Goal: Check status: Check status

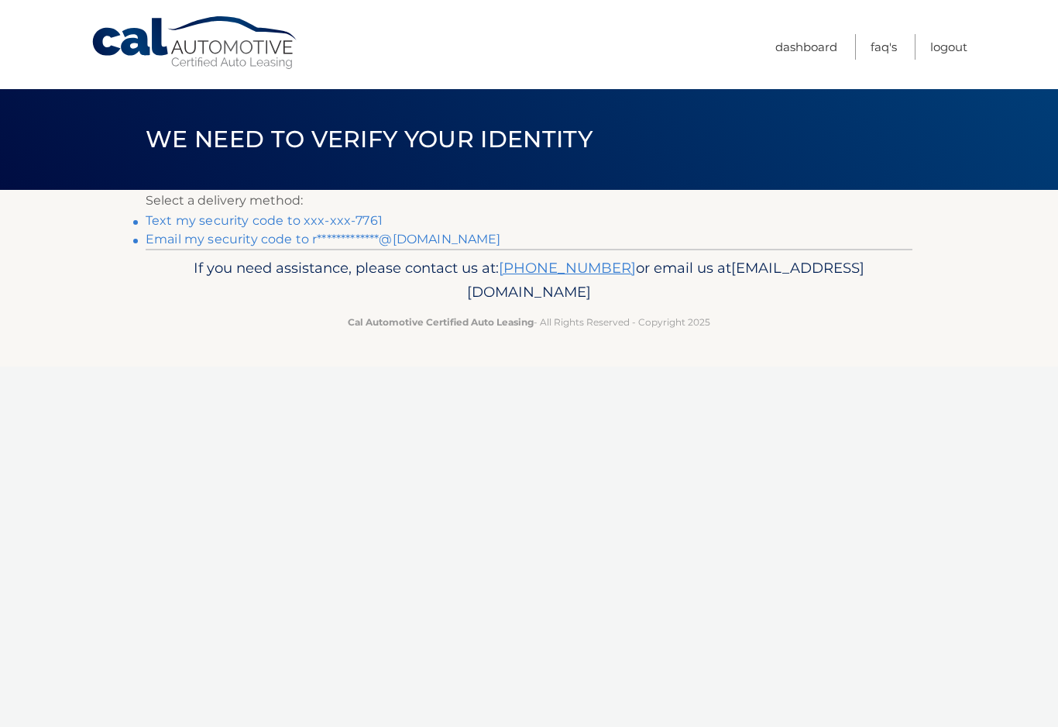
click at [325, 218] on link "Text my security code to xxx-xxx-7761" at bounding box center [264, 220] width 237 height 15
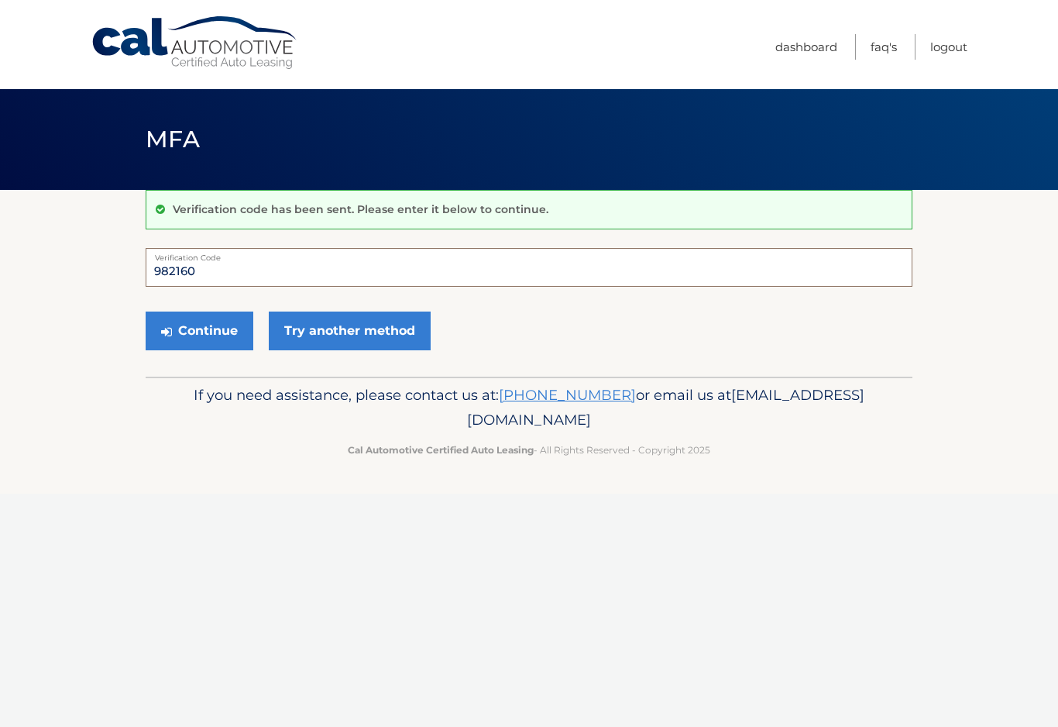
type input "982160"
click at [222, 318] on button "Continue" at bounding box center [200, 330] width 108 height 39
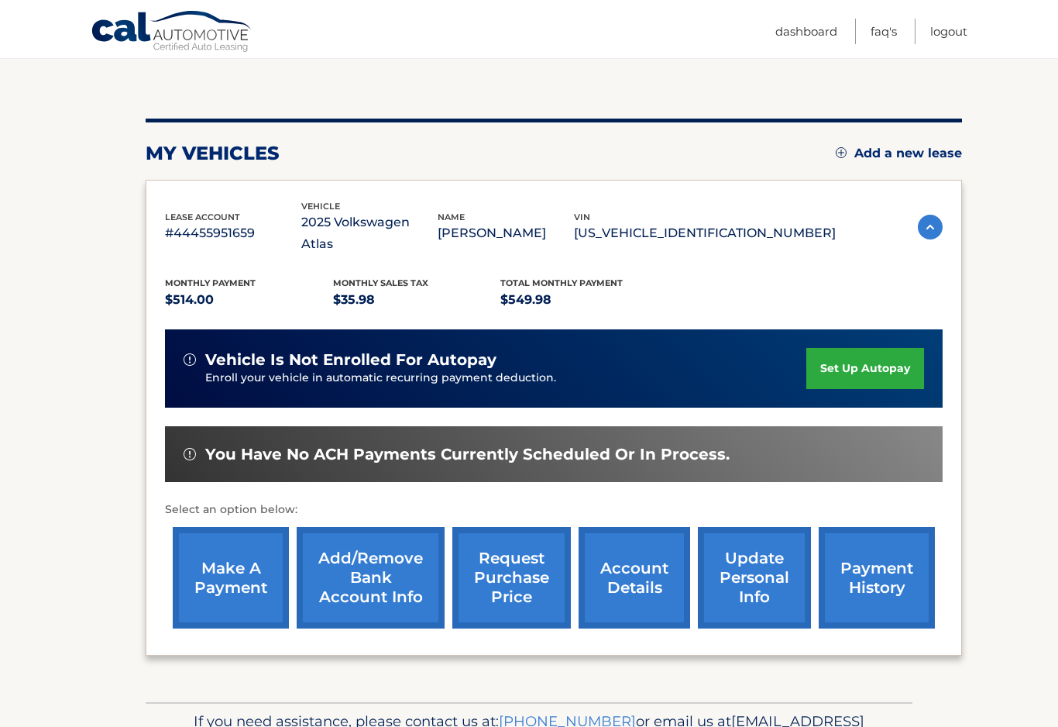
scroll to position [139, 0]
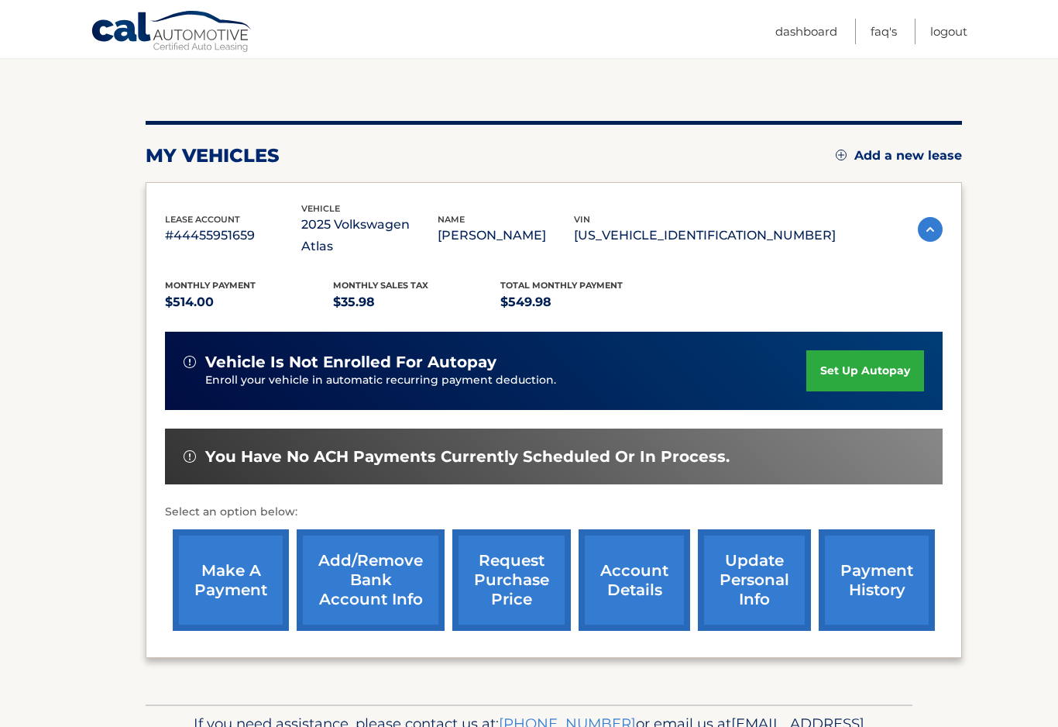
click at [879, 558] on link "payment history" at bounding box center [877, 579] width 116 height 101
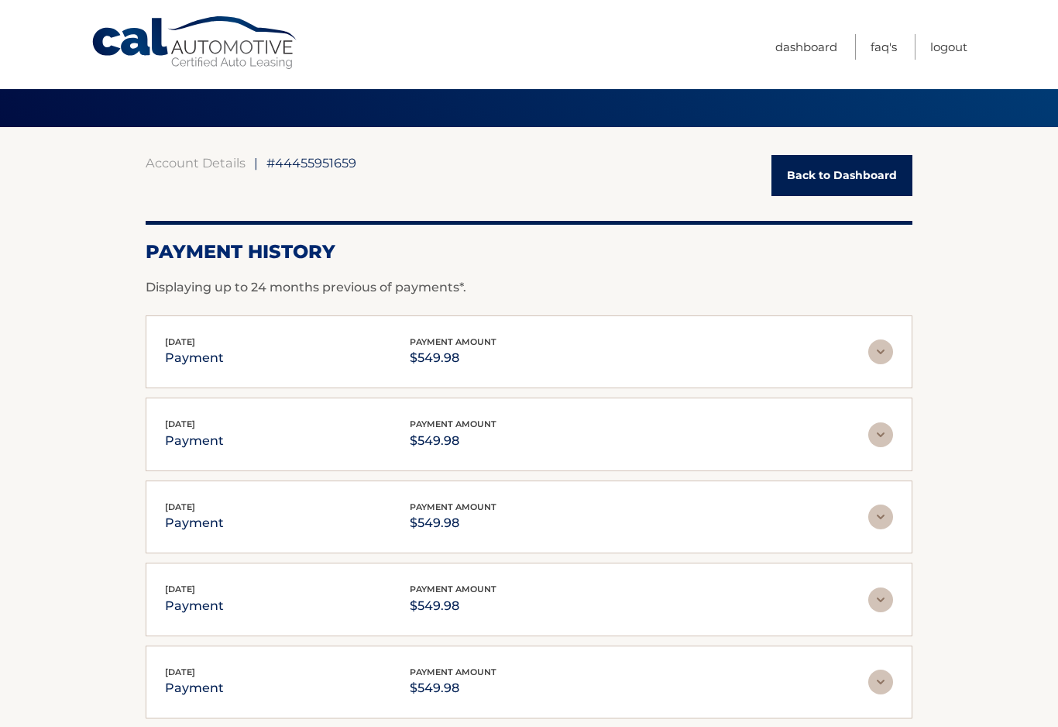
scroll to position [65, 0]
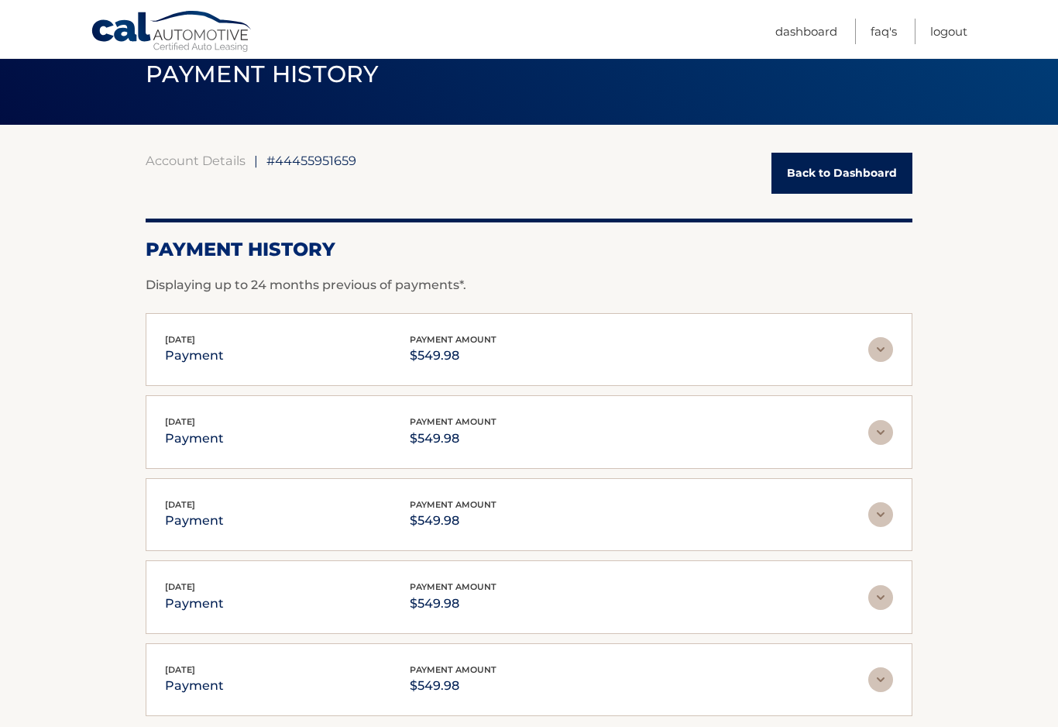
click at [956, 21] on link "Logout" at bounding box center [948, 32] width 37 height 26
